Goal: Navigation & Orientation: Find specific page/section

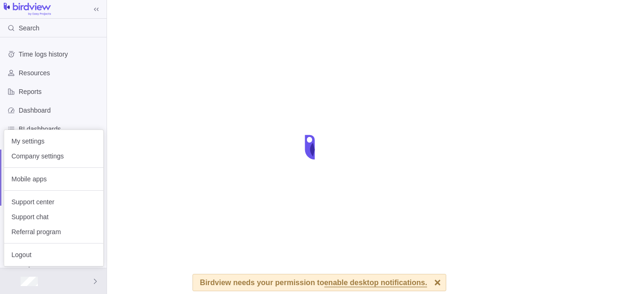
scroll to position [50, 0]
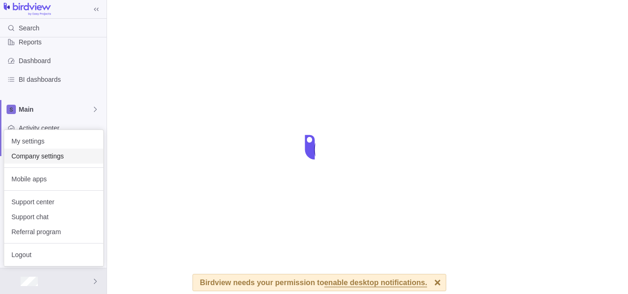
click at [67, 160] on span "Company settings" at bounding box center [54, 155] width 84 height 9
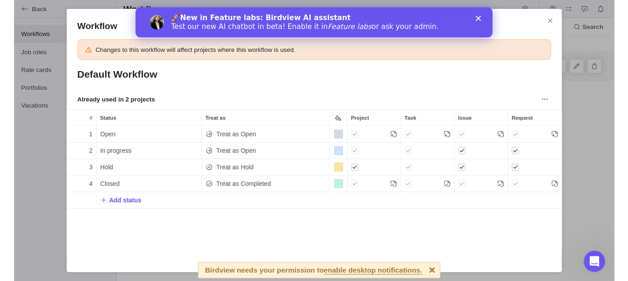
scroll to position [131, 518]
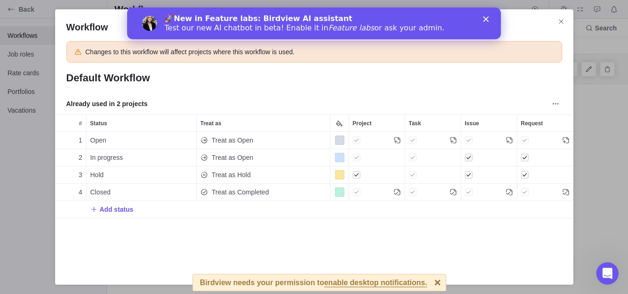
click at [487, 21] on icon "Close" at bounding box center [486, 19] width 6 height 6
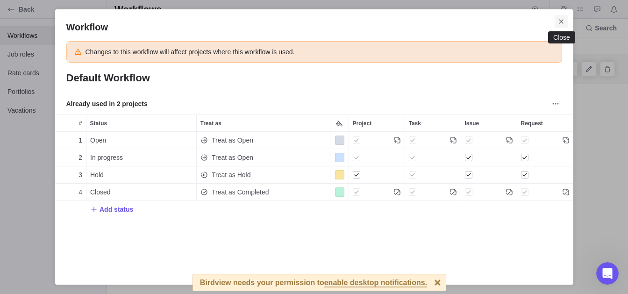
click at [566, 20] on span "Close" at bounding box center [561, 21] width 13 height 13
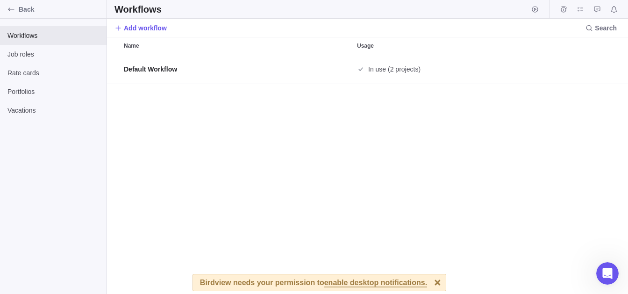
scroll to position [240, 521]
click at [28, 13] on span "Back" at bounding box center [61, 9] width 84 height 9
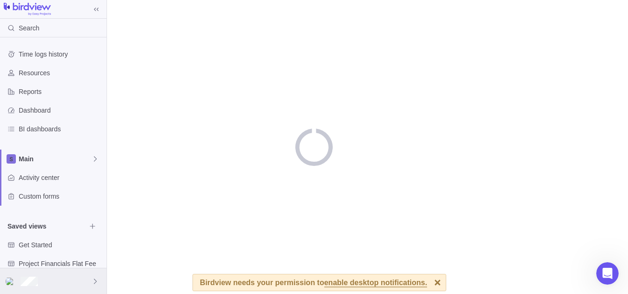
click at [46, 283] on div at bounding box center [53, 281] width 107 height 26
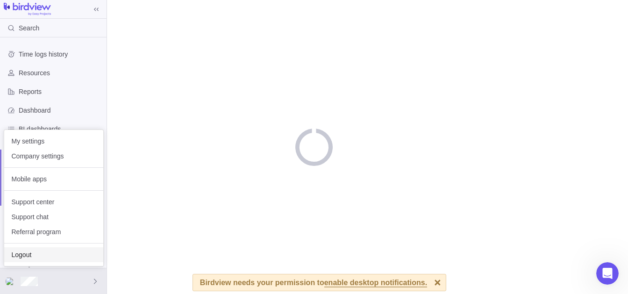
click at [81, 258] on span "Logout" at bounding box center [54, 254] width 84 height 9
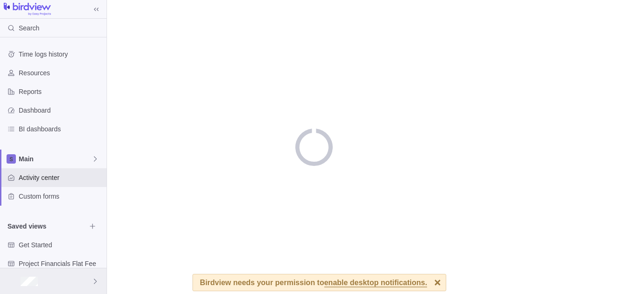
click at [83, 285] on div at bounding box center [53, 281] width 107 height 26
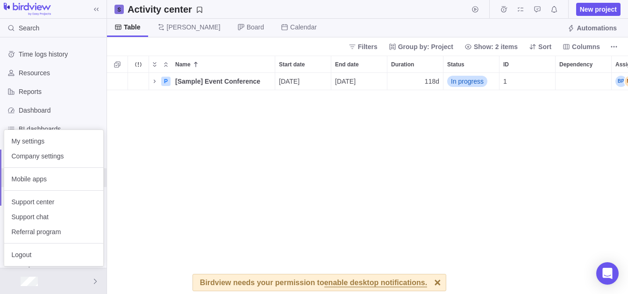
scroll to position [221, 521]
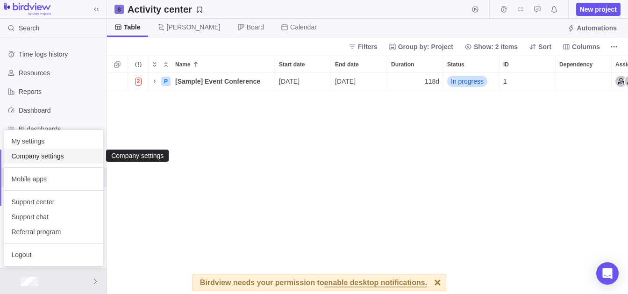
click at [54, 156] on span "Company settings" at bounding box center [54, 155] width 84 height 9
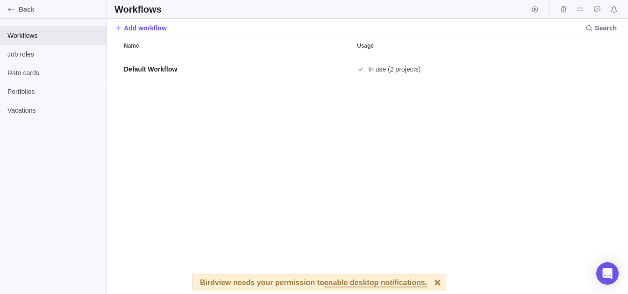
scroll to position [240, 521]
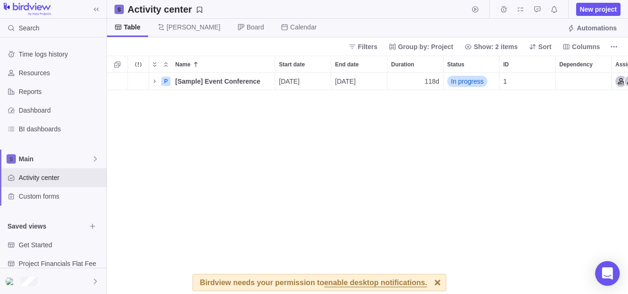
click at [608, 274] on icon "Open Intercom Messenger" at bounding box center [607, 273] width 11 height 12
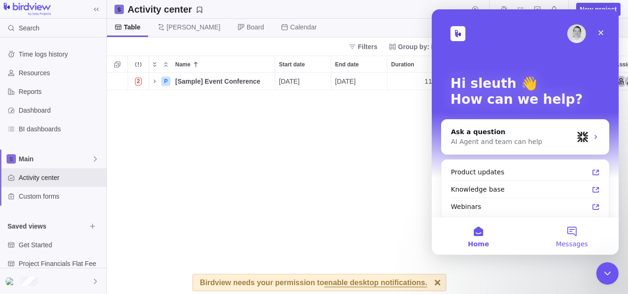
click at [569, 234] on button "Messages" at bounding box center [571, 235] width 93 height 37
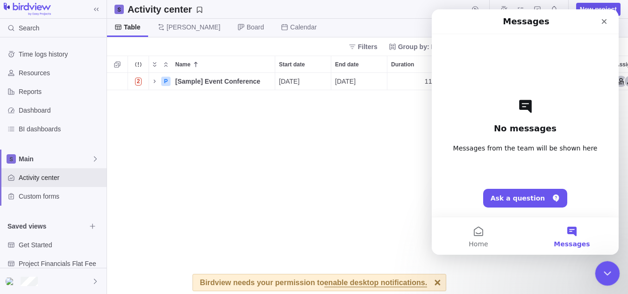
click at [608, 266] on icon "Close Intercom Messenger" at bounding box center [606, 271] width 11 height 11
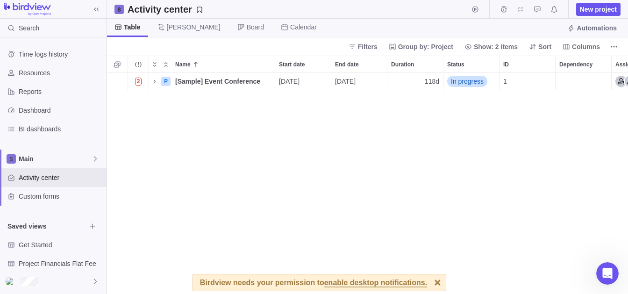
click at [430, 281] on div at bounding box center [438, 282] width 16 height 16
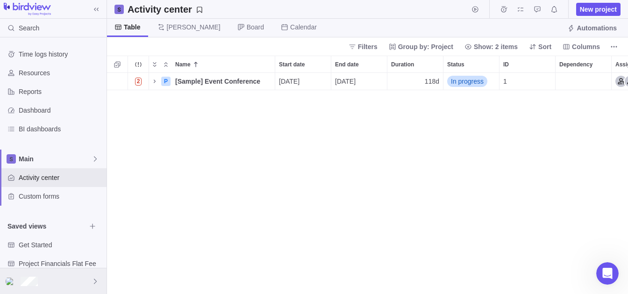
click at [90, 275] on div at bounding box center [53, 281] width 107 height 26
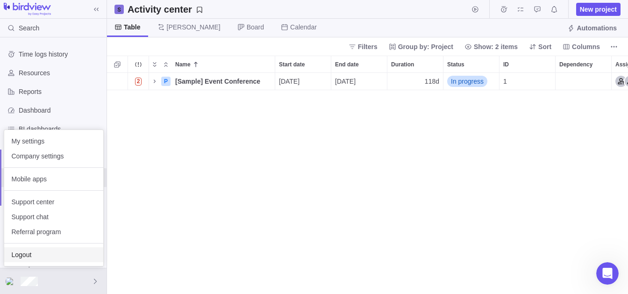
click at [59, 253] on span "Logout" at bounding box center [54, 254] width 84 height 9
